Goal: Task Accomplishment & Management: Manage account settings

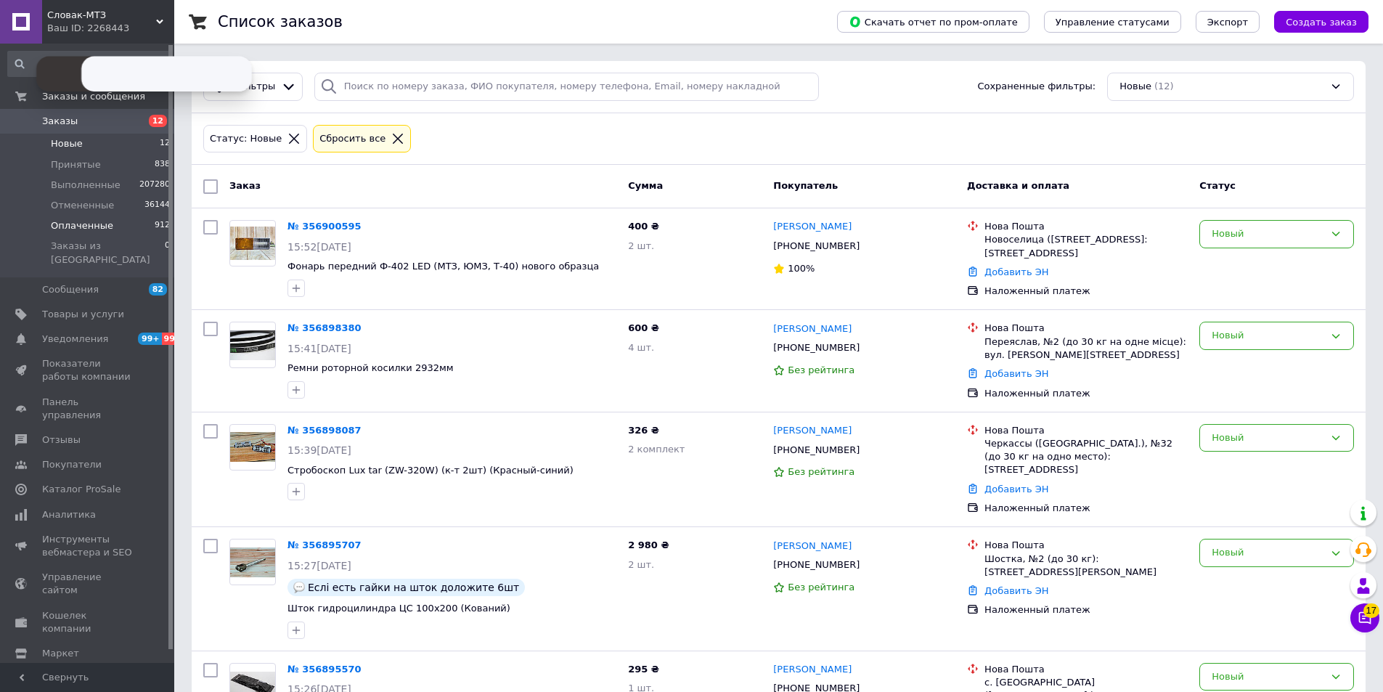
click at [99, 229] on span "Оплаченные" at bounding box center [82, 225] width 62 height 13
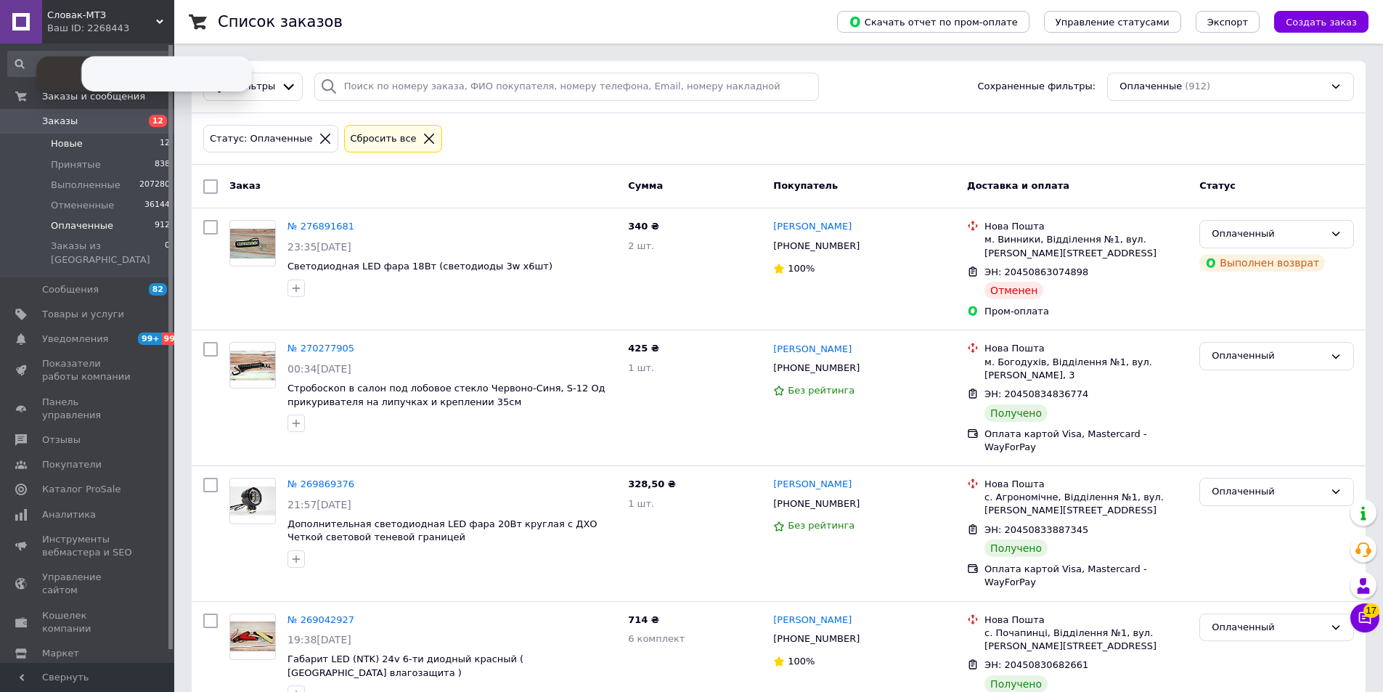
click at [76, 146] on span "Новые" at bounding box center [67, 143] width 32 height 13
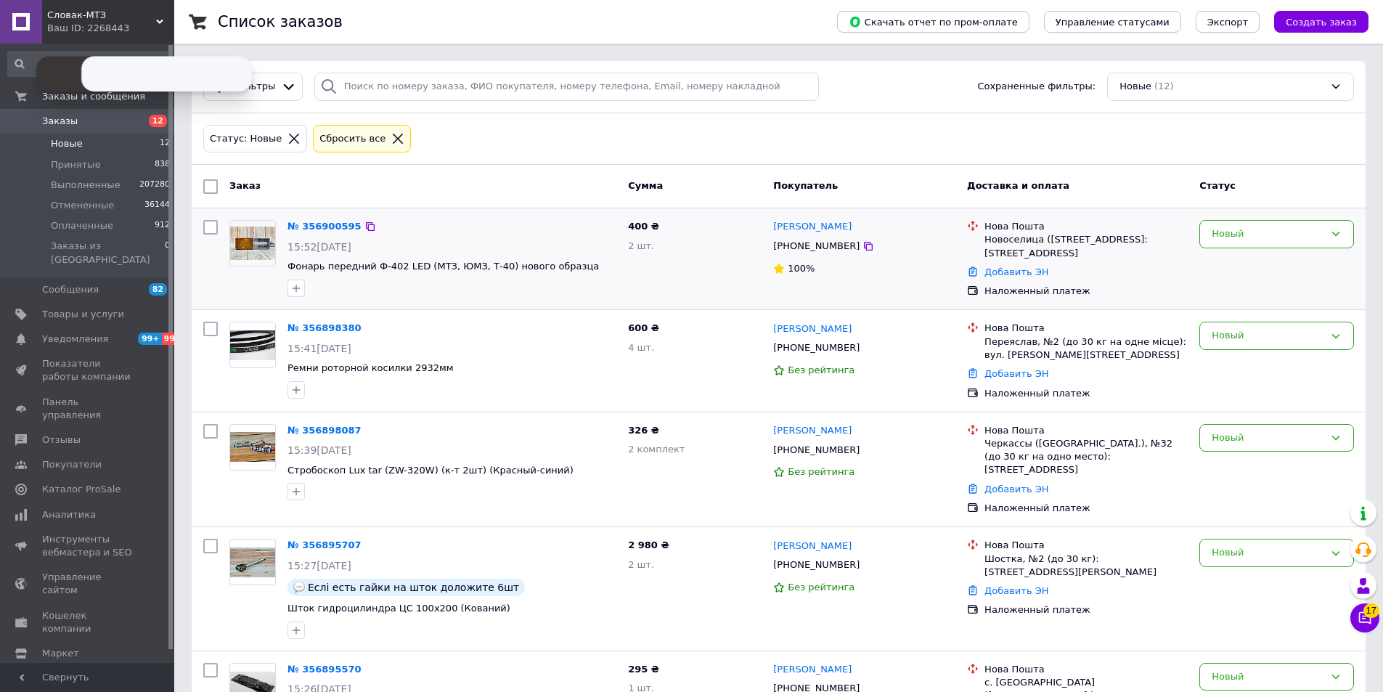
drag, startPoint x: 848, startPoint y: 247, endPoint x: 823, endPoint y: 217, distance: 39.1
click at [863, 244] on icon at bounding box center [869, 246] width 12 height 12
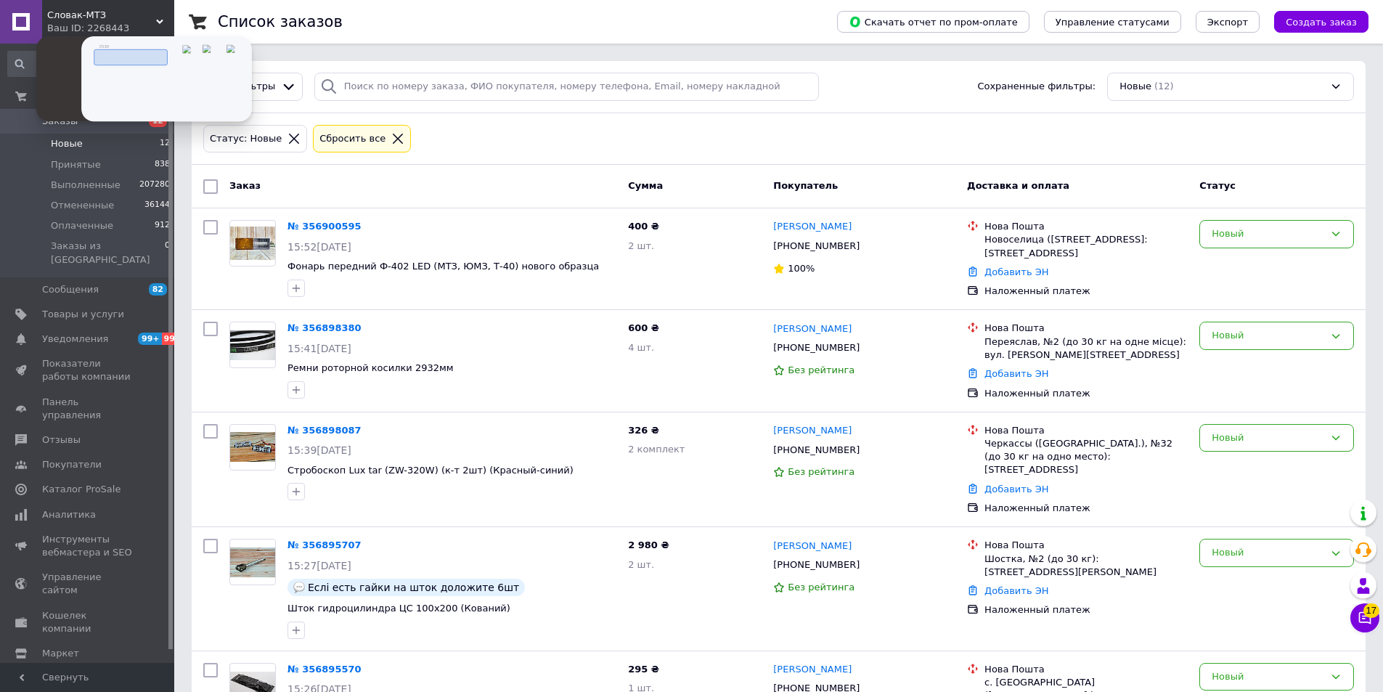
click at [0, 0] on input "tel" at bounding box center [0, 0] width 0 height 0
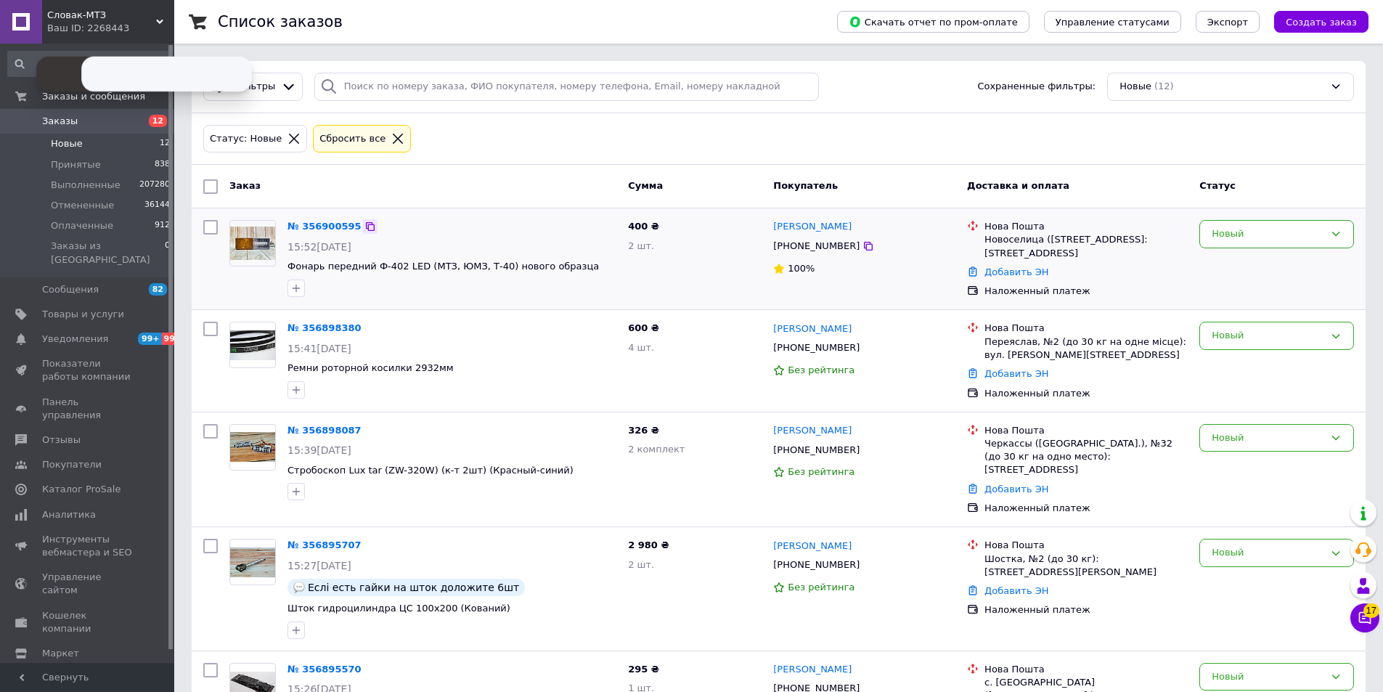
click at [366, 224] on icon at bounding box center [370, 226] width 9 height 9
drag, startPoint x: 851, startPoint y: 349, endPoint x: 783, endPoint y: 253, distance: 117.7
click at [863, 349] on icon at bounding box center [869, 349] width 12 height 12
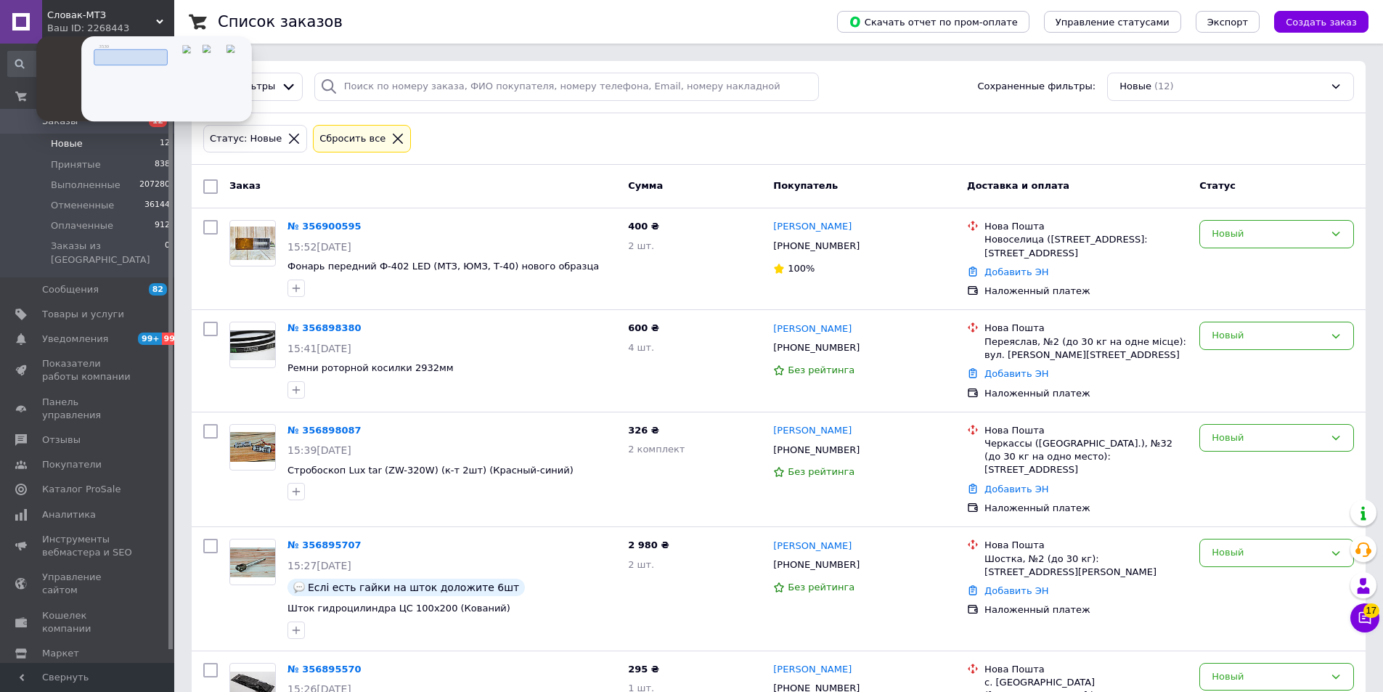
click at [0, 0] on img at bounding box center [0, 0] width 0 height 0
click at [0, 0] on input "tel" at bounding box center [0, 0] width 0 height 0
type input "[PHONE_NUMBER]"
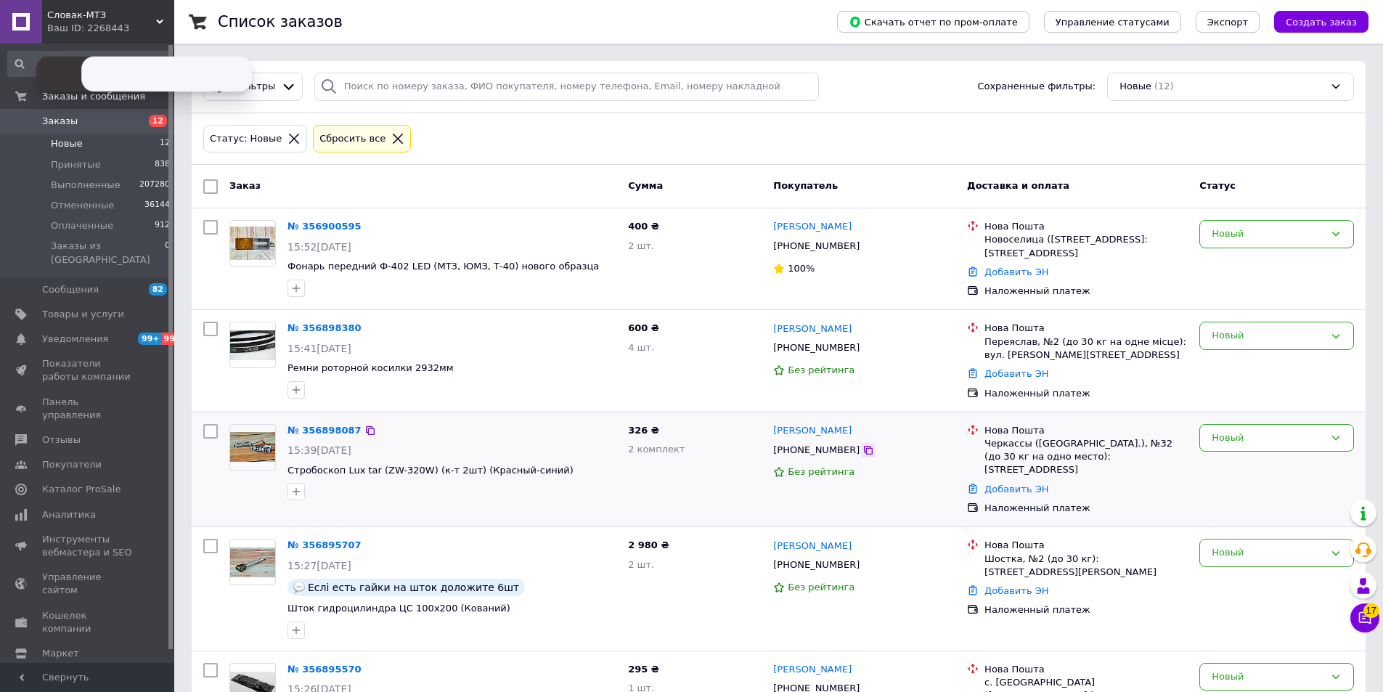
click at [863, 446] on icon at bounding box center [869, 450] width 12 height 12
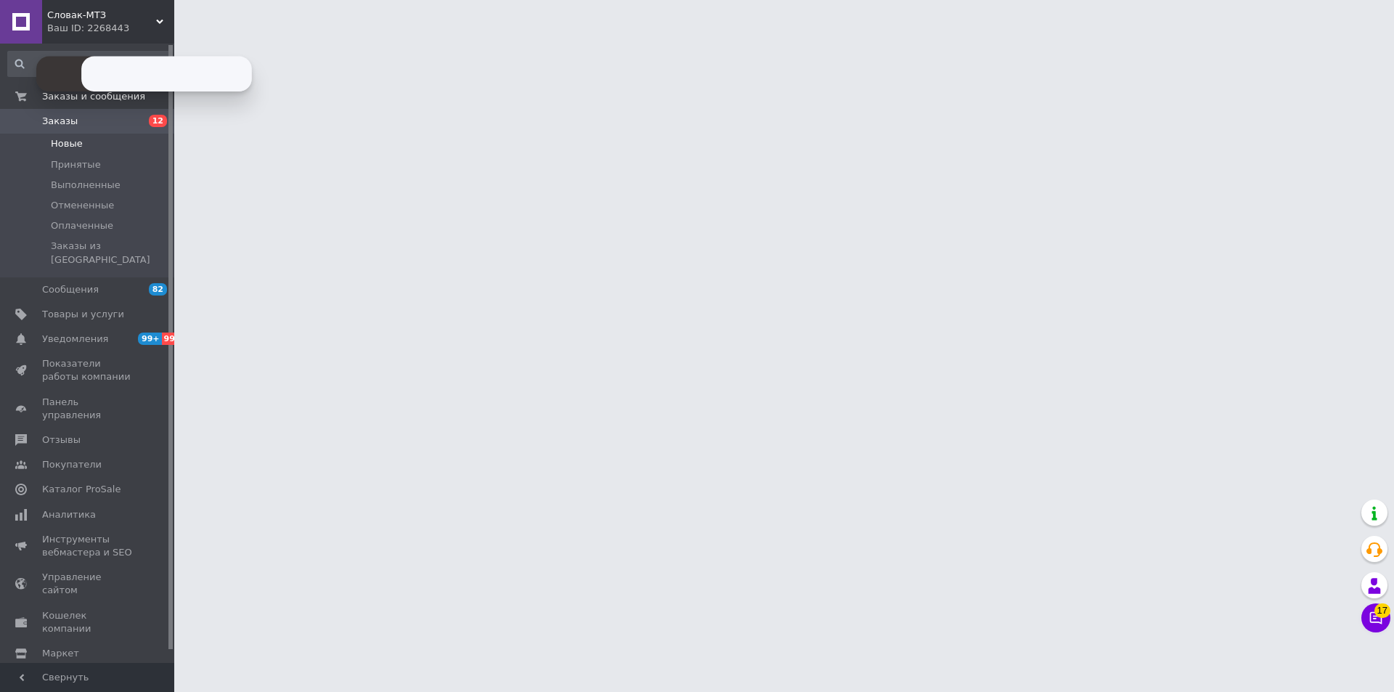
click at [70, 143] on span "Новые" at bounding box center [67, 143] width 32 height 13
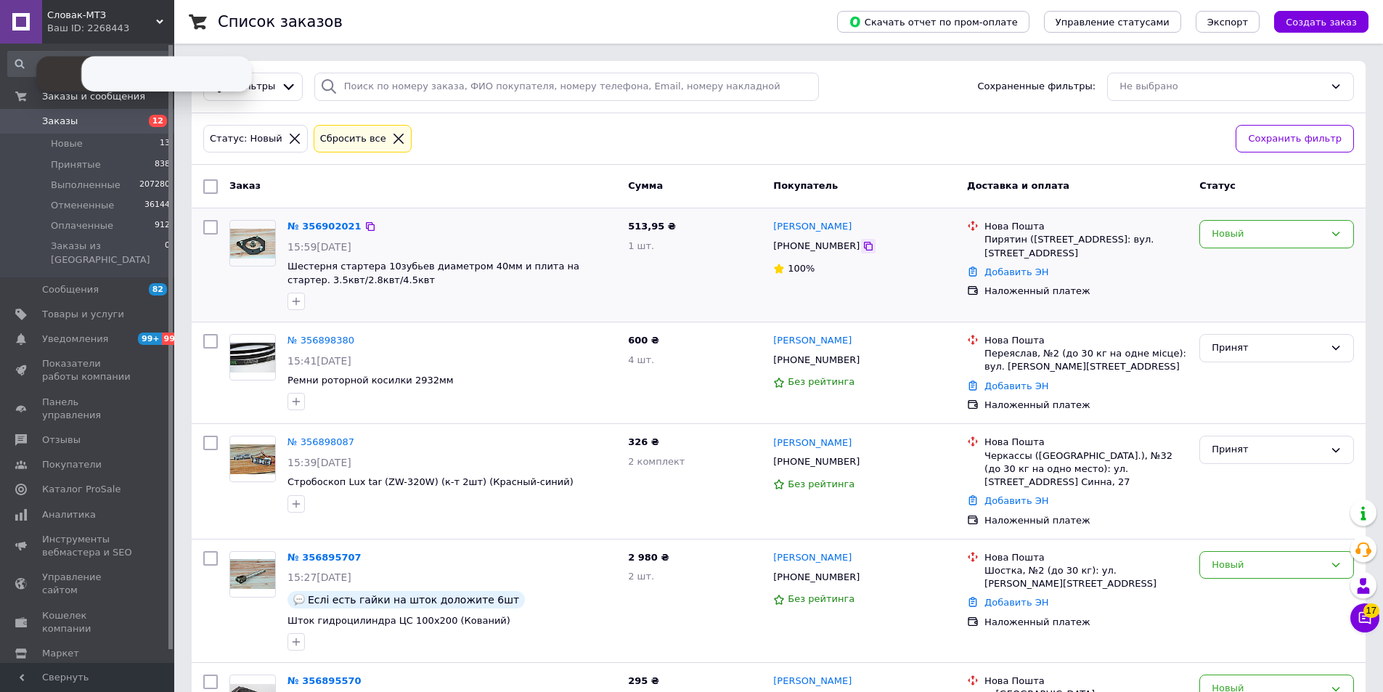
drag, startPoint x: 855, startPoint y: 248, endPoint x: 839, endPoint y: 239, distance: 18.2
click at [863, 248] on icon at bounding box center [869, 246] width 12 height 12
drag, startPoint x: 359, startPoint y: 223, endPoint x: 350, endPoint y: 203, distance: 22.1
click at [363, 220] on div at bounding box center [370, 226] width 15 height 15
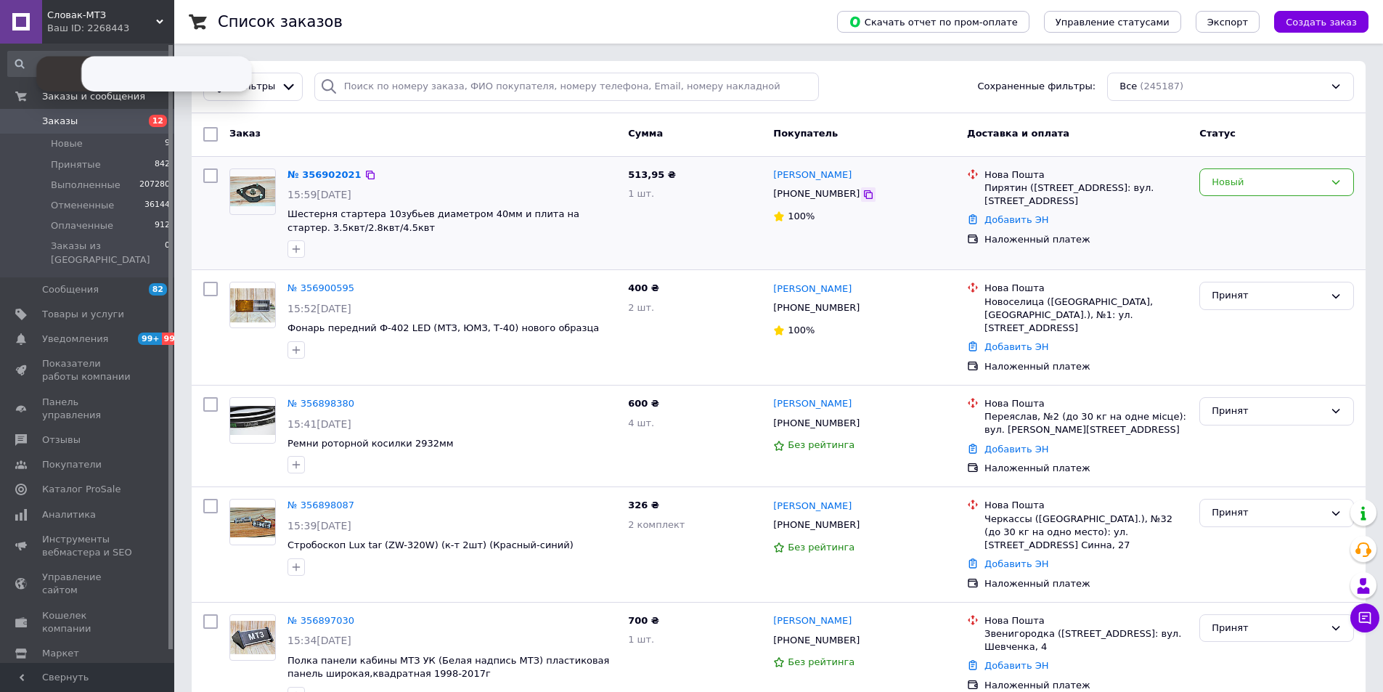
click at [863, 193] on icon at bounding box center [869, 195] width 12 height 12
